Goal: Task Accomplishment & Management: Manage account settings

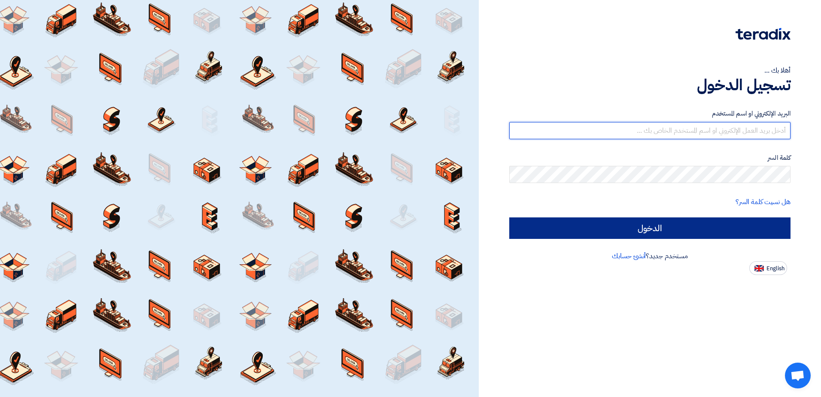
type input "[PERSON_NAME][EMAIL_ADDRESS][DOMAIN_NAME]"
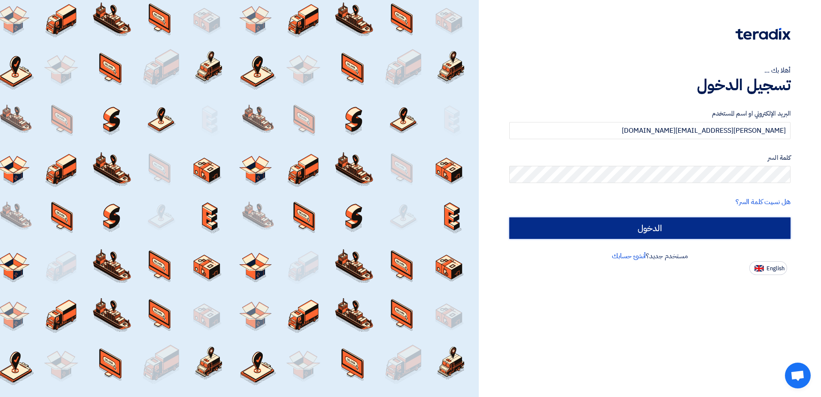
click at [678, 228] on input "الدخول" at bounding box center [649, 227] width 281 height 21
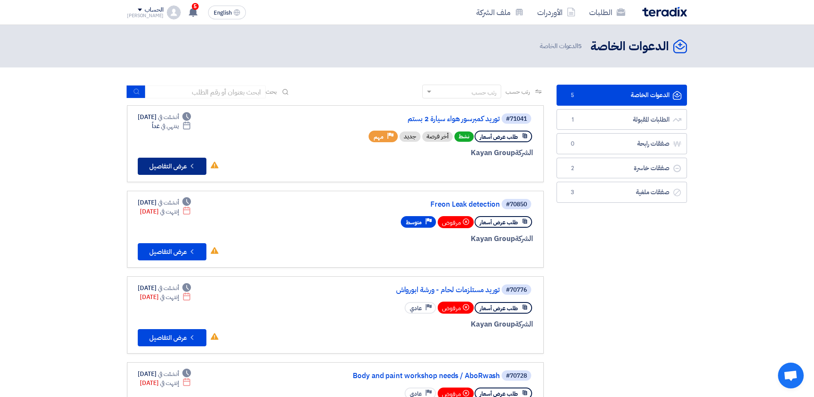
click at [171, 160] on button "Check details عرض التفاصيل" at bounding box center [172, 165] width 69 height 17
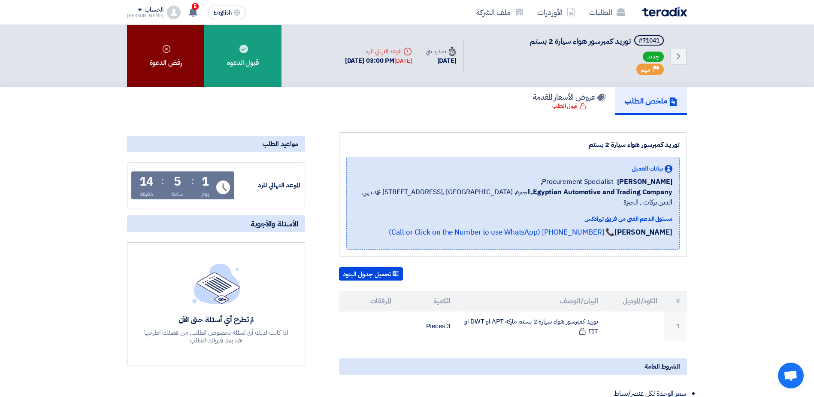
click at [158, 46] on div "رفض الدعوة" at bounding box center [165, 56] width 77 height 62
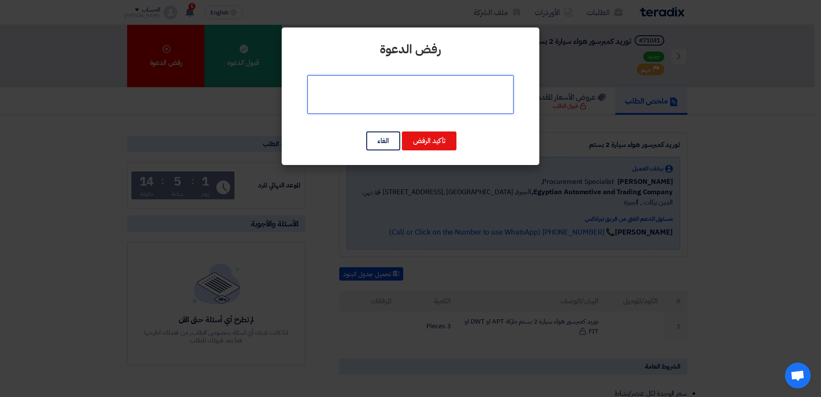
click at [444, 91] on textarea at bounding box center [410, 94] width 206 height 39
type textarea "y"
type textarea "غير متوفر"
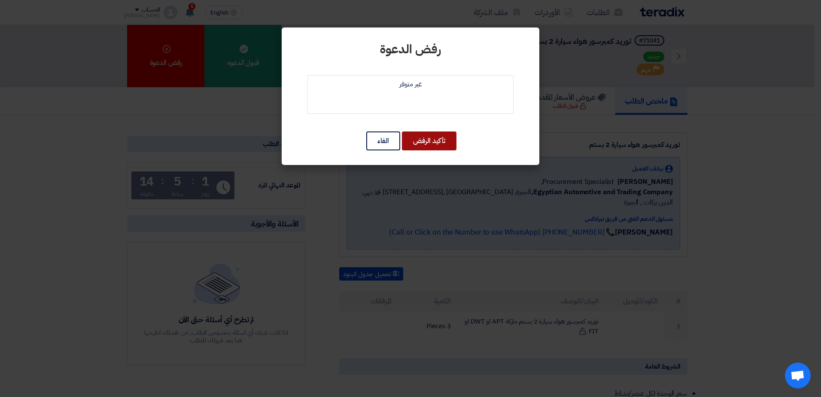
click at [417, 137] on button "تأكيد الرفض" at bounding box center [429, 140] width 55 height 19
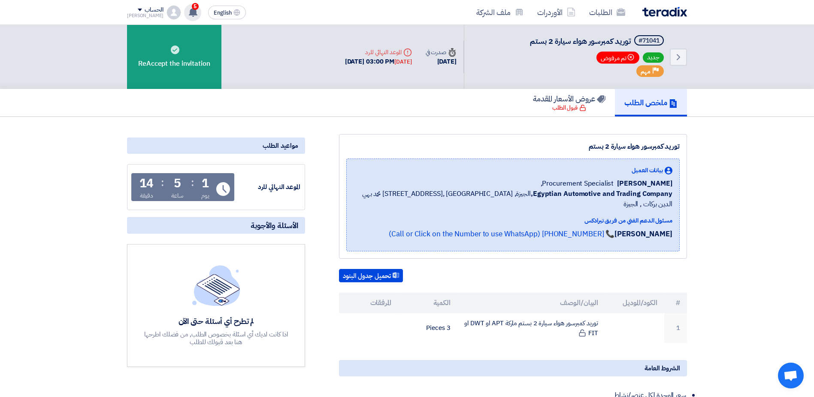
click at [189, 12] on use at bounding box center [193, 11] width 9 height 9
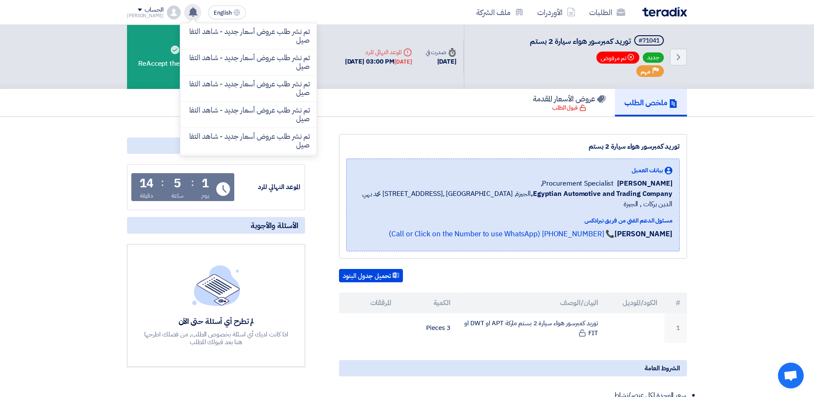
click at [189, 12] on use at bounding box center [193, 11] width 9 height 9
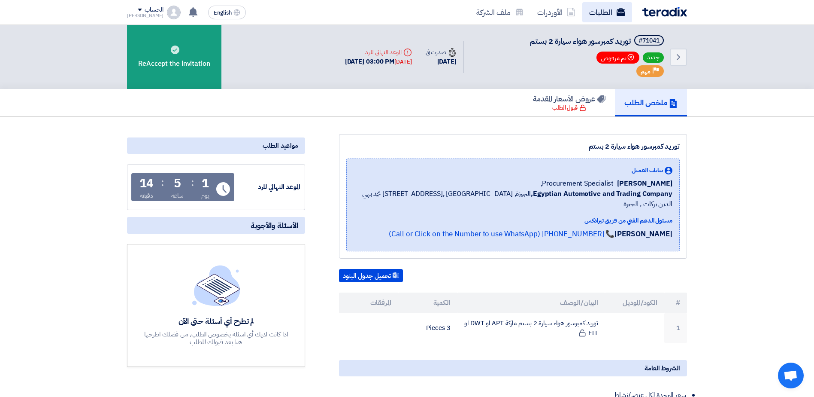
click at [603, 15] on link "الطلبات" at bounding box center [607, 12] width 50 height 20
